Goal: Transaction & Acquisition: Purchase product/service

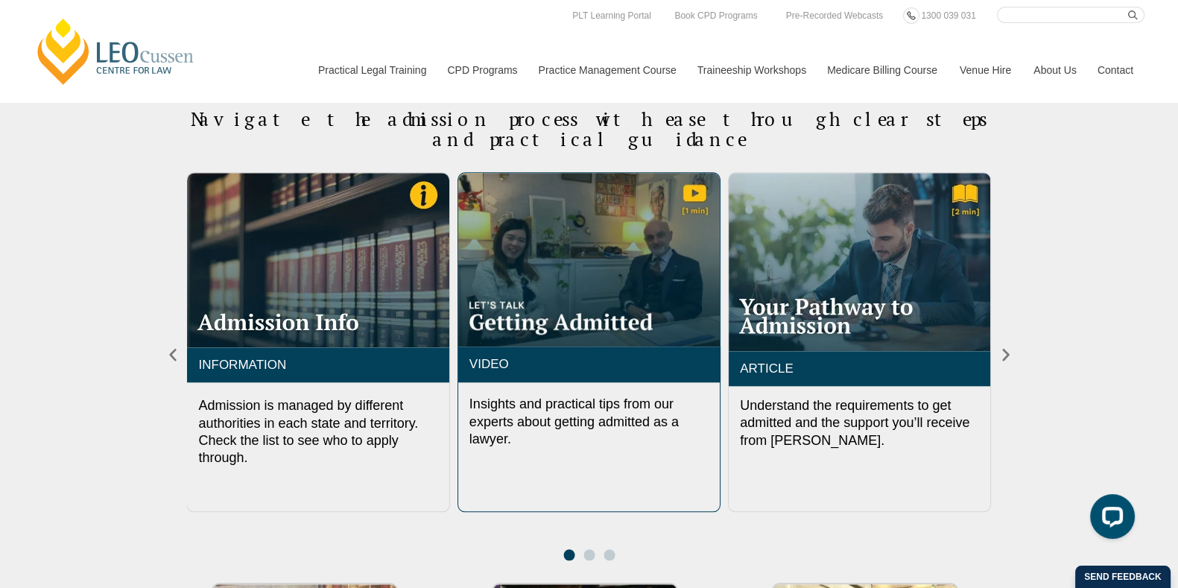
scroll to position [1730, 0]
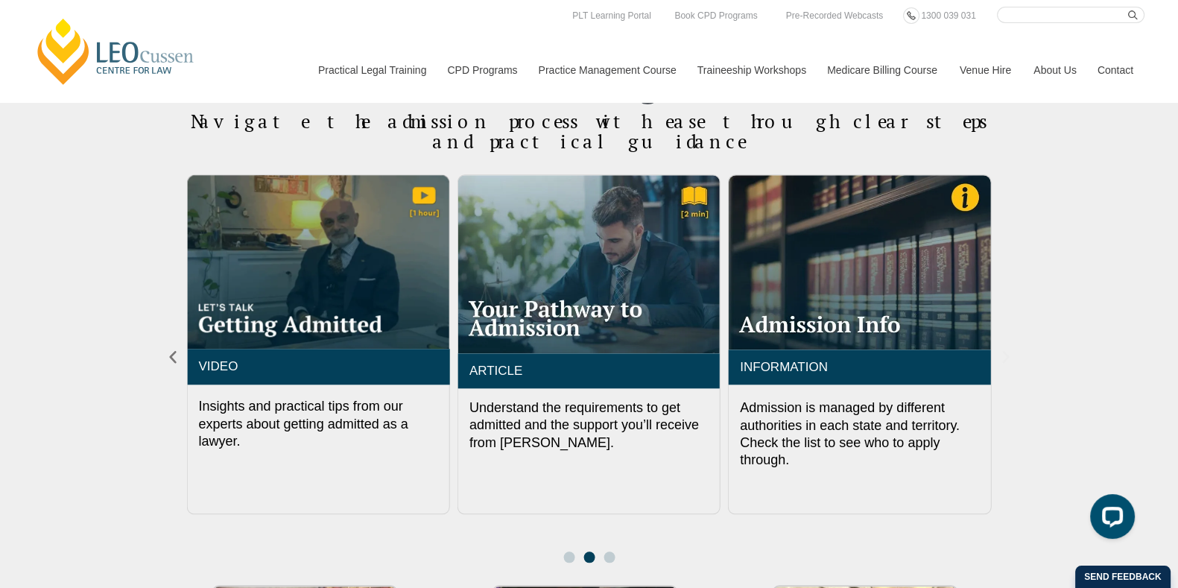
click at [1006, 351] on icon "Next slide" at bounding box center [1005, 357] width 7 height 13
